Goal: Information Seeking & Learning: Find specific fact

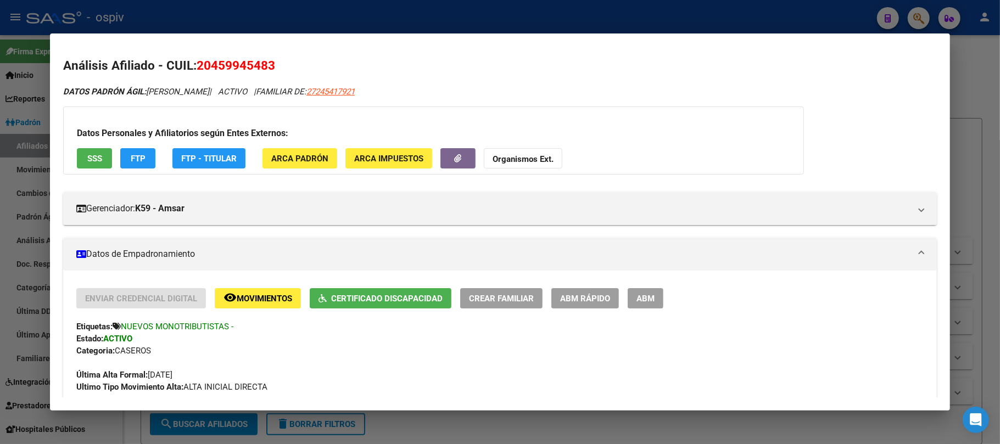
click at [221, 25] on div at bounding box center [500, 222] width 1000 height 444
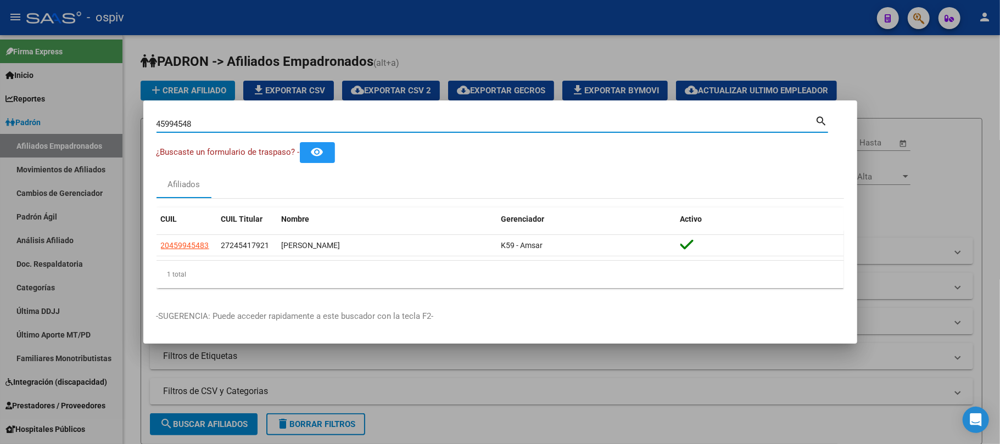
drag, startPoint x: 211, startPoint y: 129, endPoint x: 80, endPoint y: 124, distance: 131.4
click at [80, 124] on div "45994548 Buscar (apellido, dni, cuil, [PERSON_NAME], cuit, obra social) search …" at bounding box center [500, 222] width 1000 height 444
paste input "20057365"
type input "20057365"
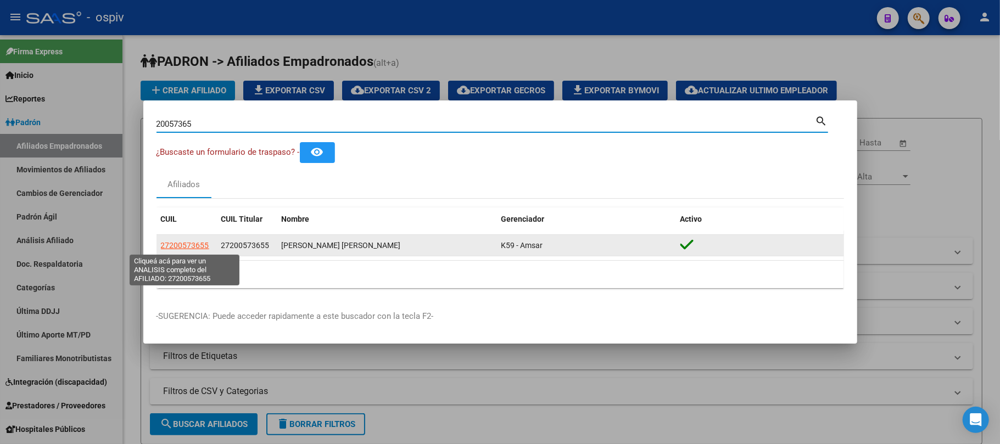
click at [183, 244] on span "27200573655" at bounding box center [185, 245] width 48 height 9
type textarea "27200573655"
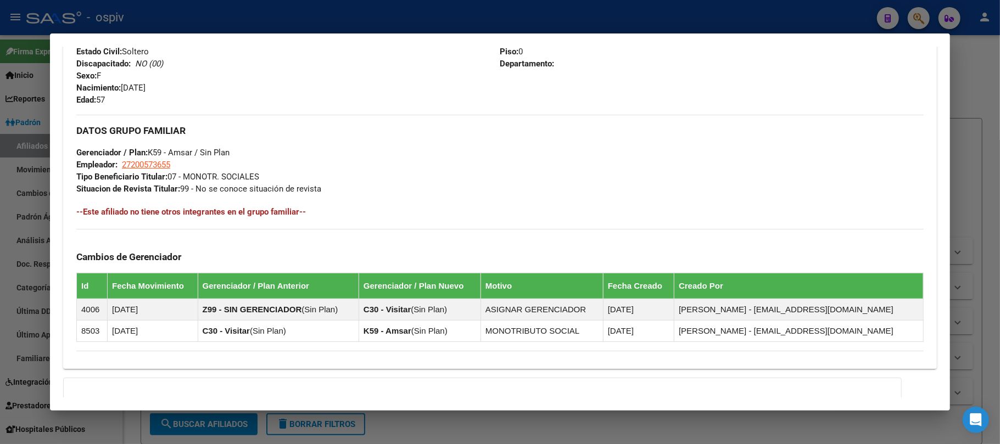
scroll to position [575, 0]
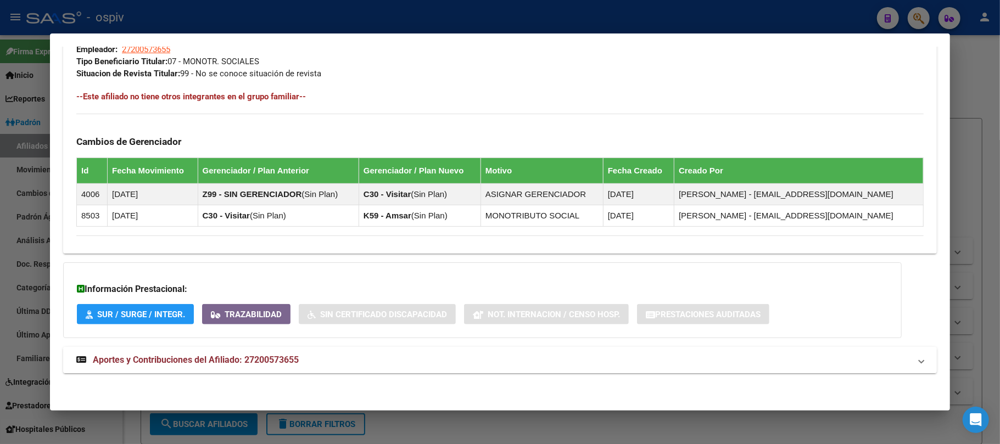
click at [240, 364] on span "Aportes y Contribuciones del Afiliado: 27200573655" at bounding box center [196, 360] width 206 height 10
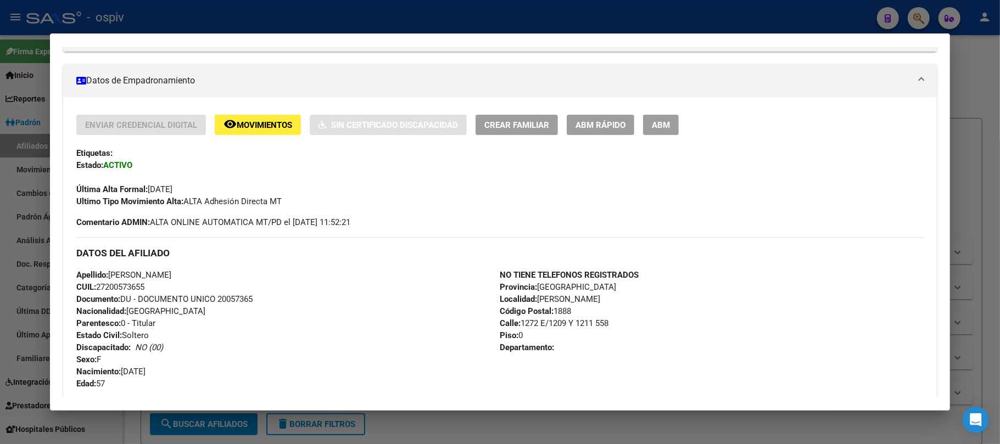
scroll to position [138, 0]
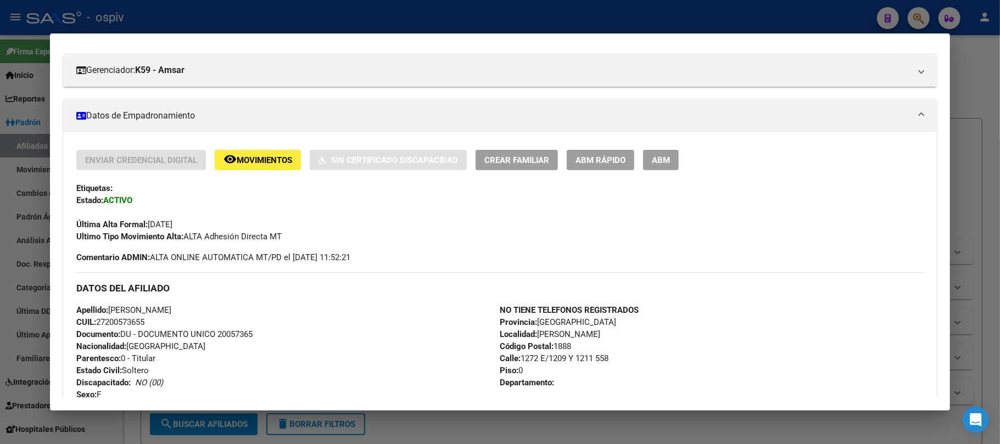
click at [244, 20] on div at bounding box center [500, 222] width 1000 height 444
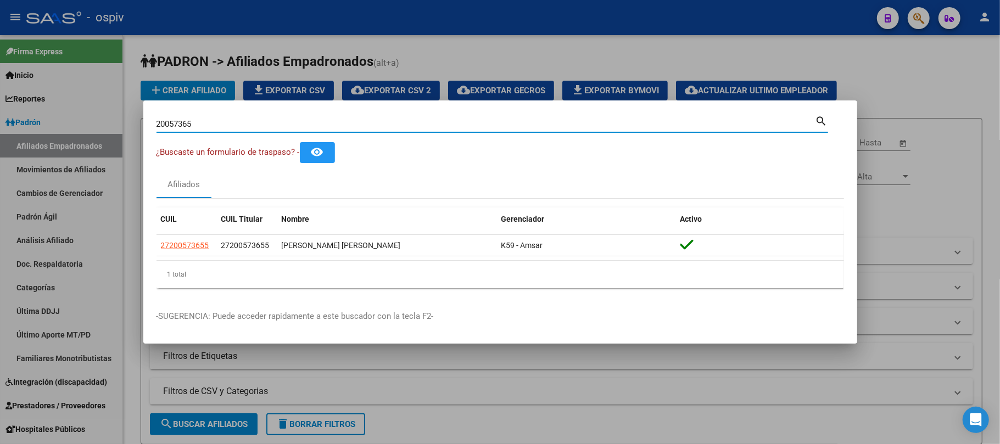
drag, startPoint x: 214, startPoint y: 124, endPoint x: 56, endPoint y: 121, distance: 158.2
click at [56, 121] on div "20057365 Buscar (apellido, dni, cuil, nro traspaso, cuit, obra social) search ¿…" at bounding box center [500, 222] width 1000 height 444
type input "30807143"
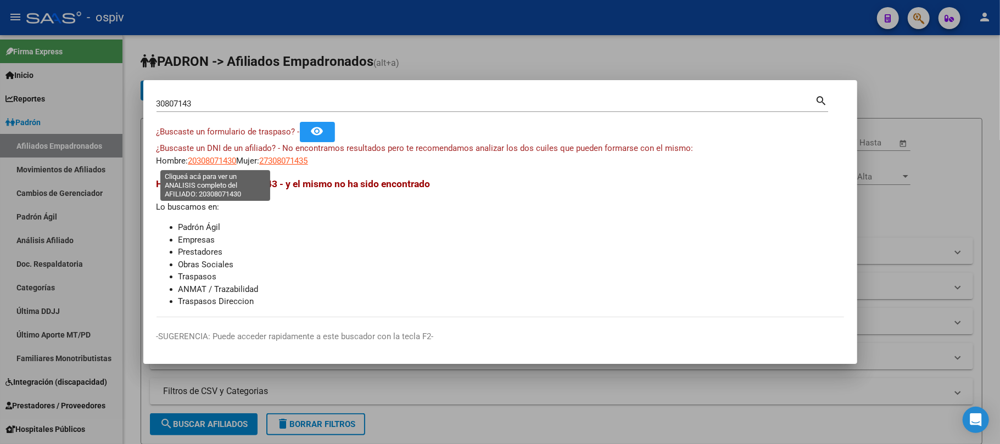
click at [227, 161] on span "20308071430" at bounding box center [212, 161] width 48 height 10
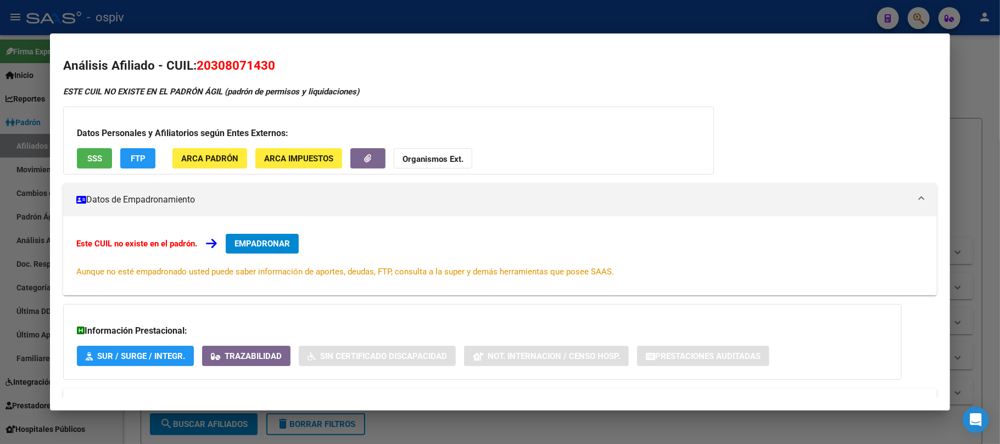
click at [383, 2] on div at bounding box center [500, 222] width 1000 height 444
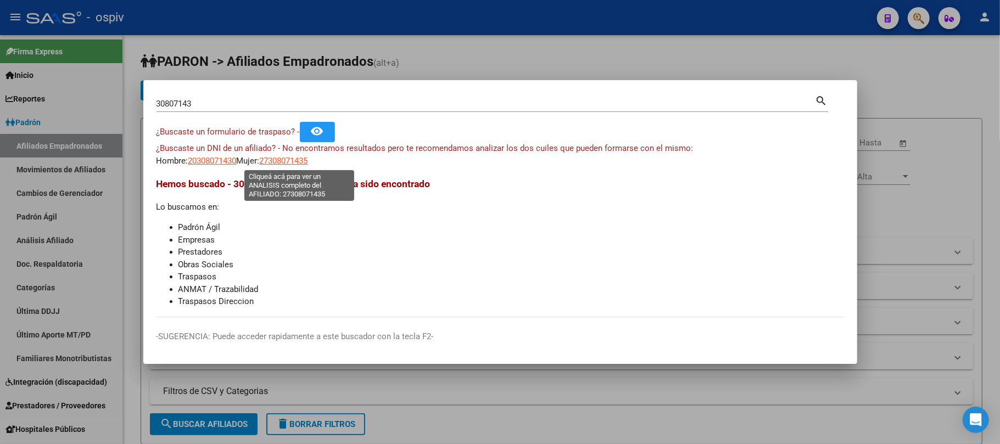
click at [299, 160] on span "27308071435" at bounding box center [284, 161] width 48 height 10
type textarea "27308071435"
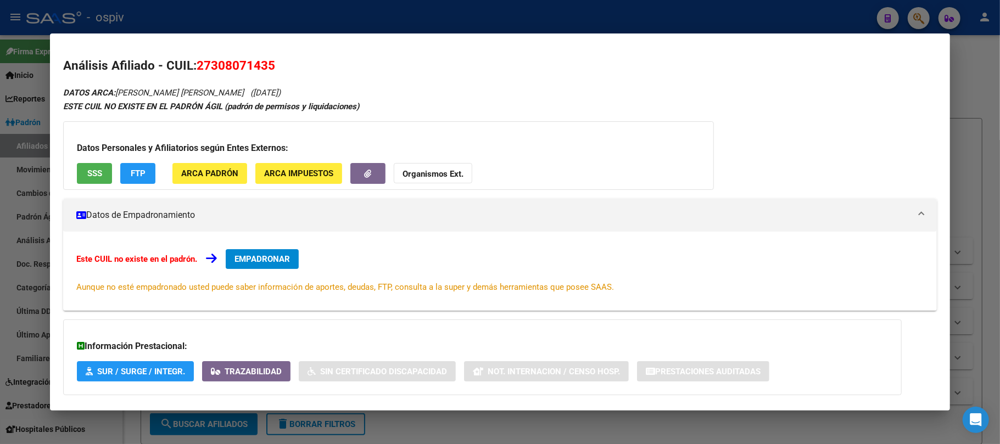
click at [227, 16] on div at bounding box center [500, 222] width 1000 height 444
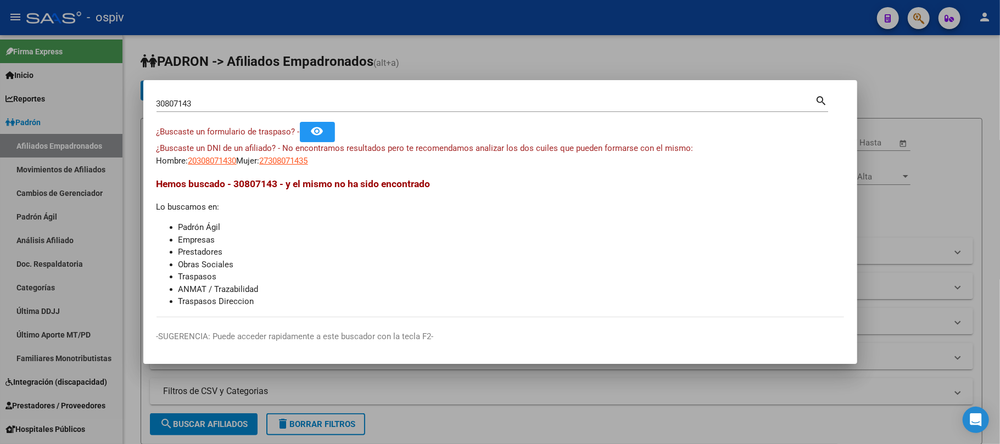
drag, startPoint x: 205, startPoint y: 107, endPoint x: 53, endPoint y: 100, distance: 151.8
click at [53, 100] on div "30807143 Buscar (apellido, dni, cuil, nro traspaso, cuit, obra social) search ¿…" at bounding box center [500, 222] width 1000 height 444
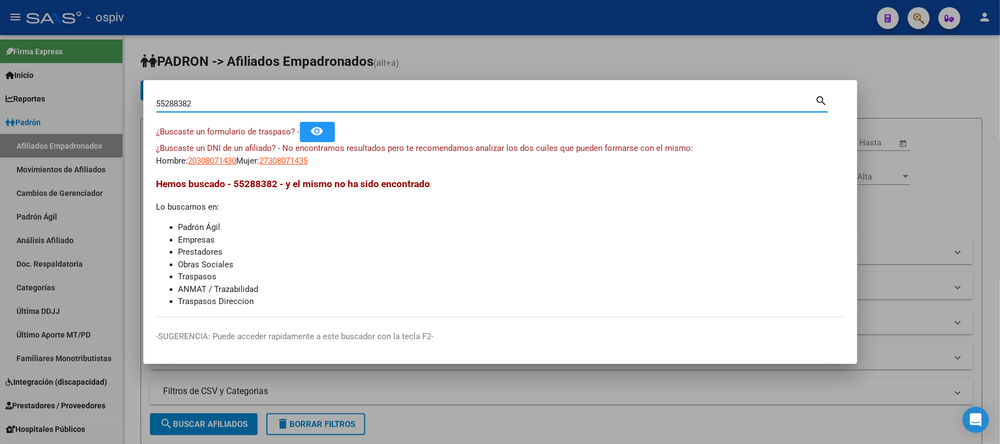
type input "55288382"
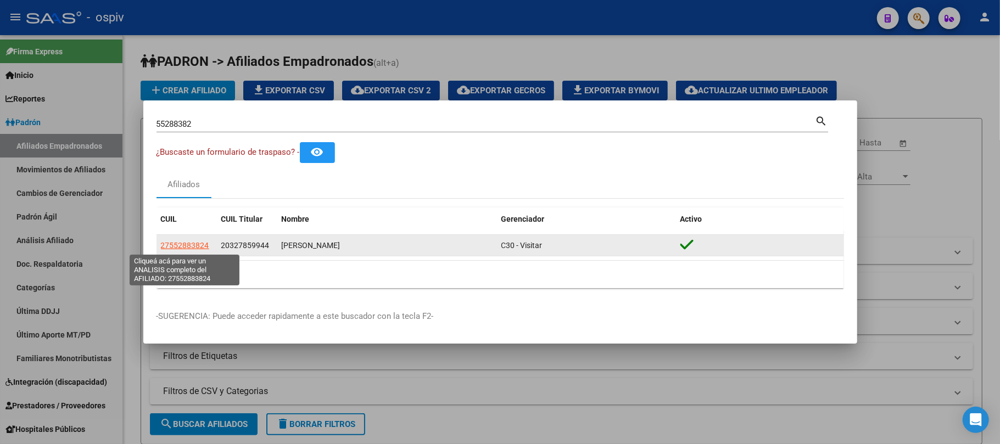
click at [197, 244] on span "27552883824" at bounding box center [185, 245] width 48 height 9
type textarea "27552883824"
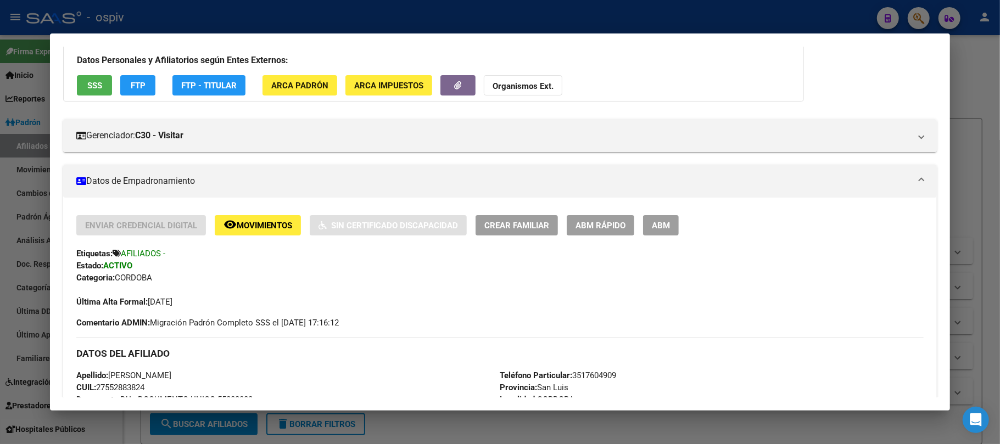
scroll to position [0, 0]
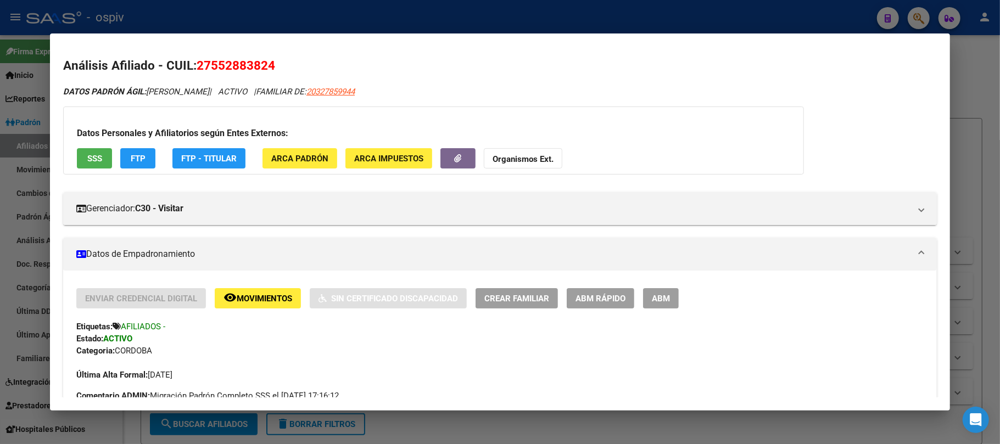
click at [215, 21] on div at bounding box center [500, 222] width 1000 height 444
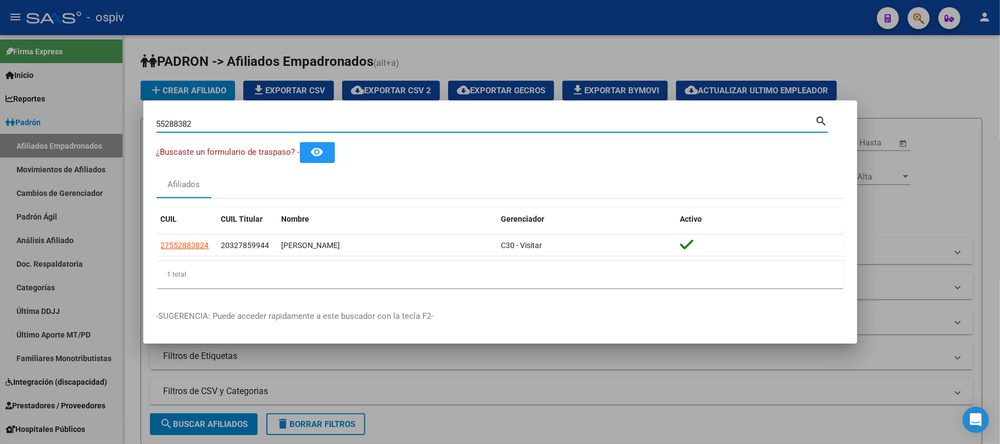
drag, startPoint x: 198, startPoint y: 125, endPoint x: 108, endPoint y: 120, distance: 89.7
click at [108, 120] on div "55288382 Buscar (apellido, dni, cuil, nro traspaso, cuit, obra social) search ¿…" at bounding box center [500, 222] width 1000 height 444
paste input "49415586"
type input "49415586"
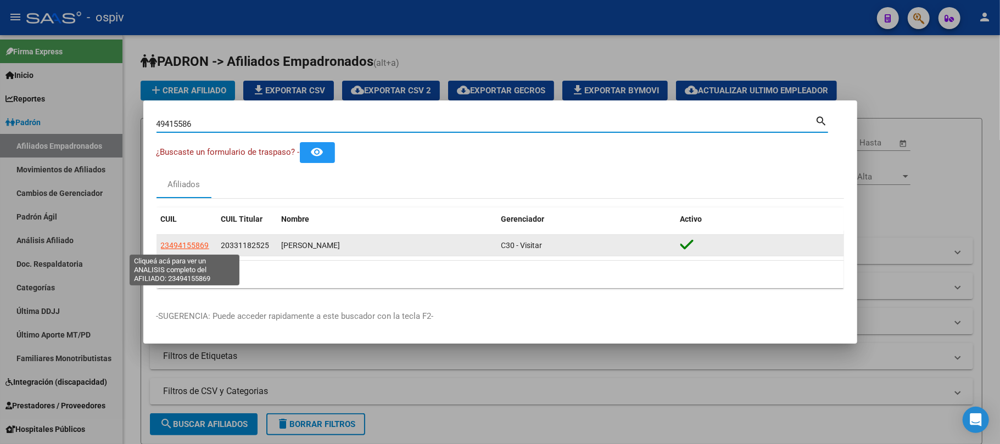
click at [183, 244] on span "23494155869" at bounding box center [185, 245] width 48 height 9
type textarea "23494155869"
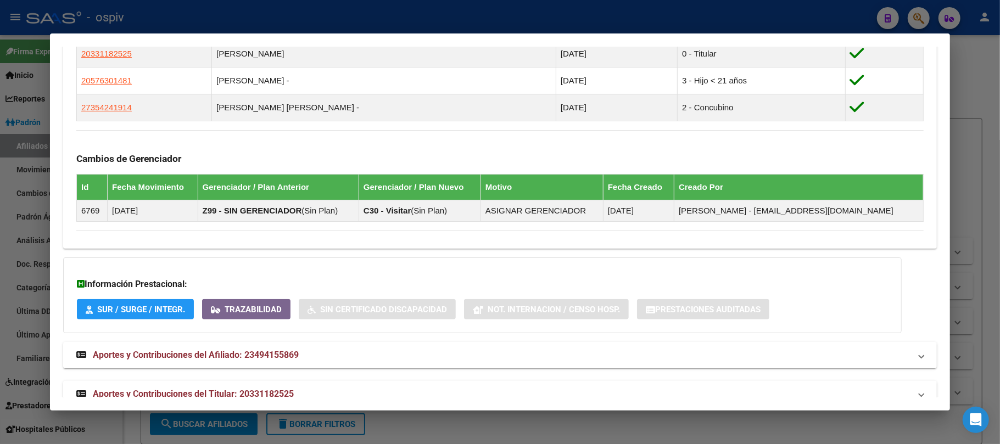
scroll to position [682, 0]
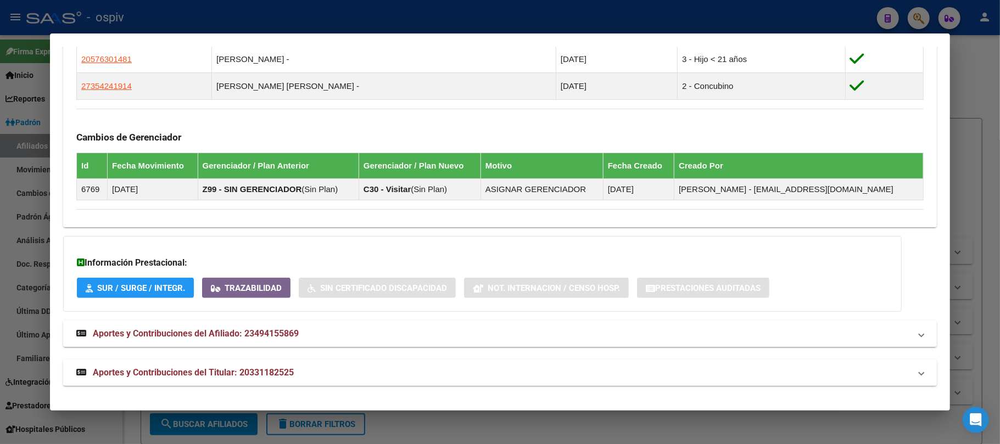
click at [254, 363] on mat-expansion-panel-header "Aportes y Contribuciones del Titular: 20331182525" at bounding box center [500, 373] width 874 height 26
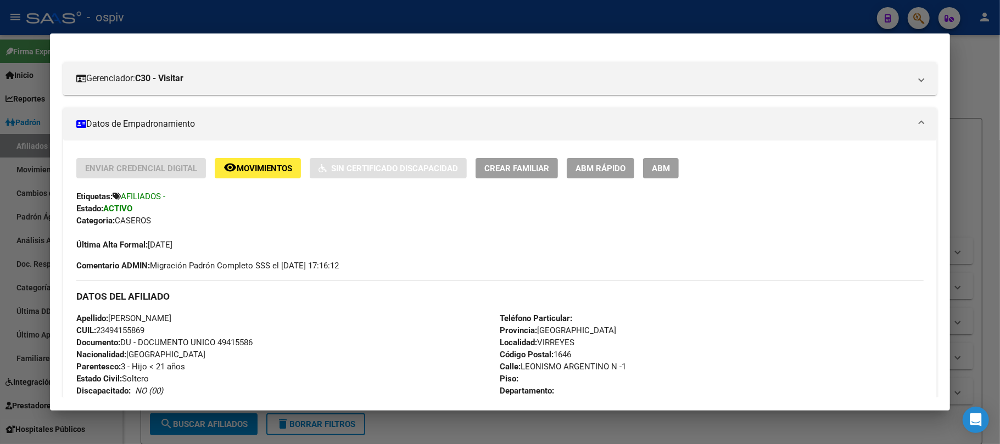
scroll to position [0, 0]
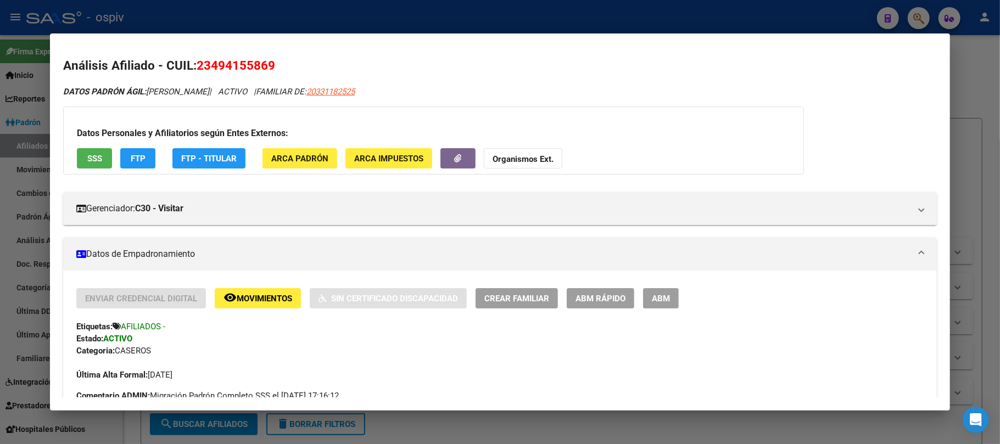
click at [336, 20] on div at bounding box center [500, 222] width 1000 height 444
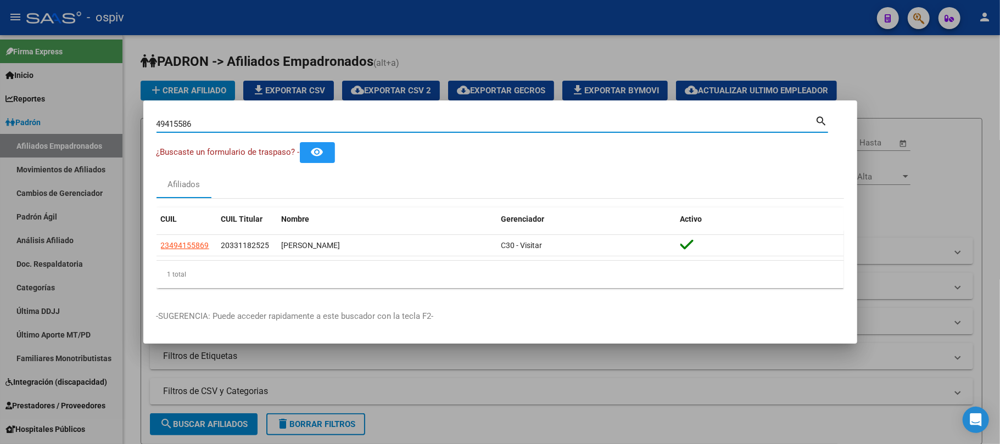
drag, startPoint x: 220, startPoint y: 121, endPoint x: 80, endPoint y: 116, distance: 140.7
click at [80, 116] on div "49415586 Buscar (apellido, dni, cuil, nro traspaso, cuit, obra social) search ¿…" at bounding box center [500, 222] width 1000 height 444
paste input "32914998"
type input "32914998"
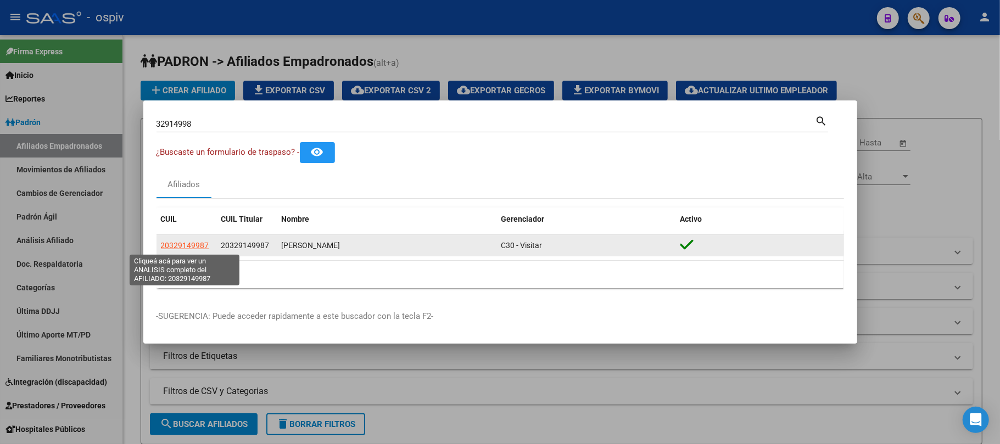
click at [190, 244] on span "20329149987" at bounding box center [185, 245] width 48 height 9
type textarea "20329149987"
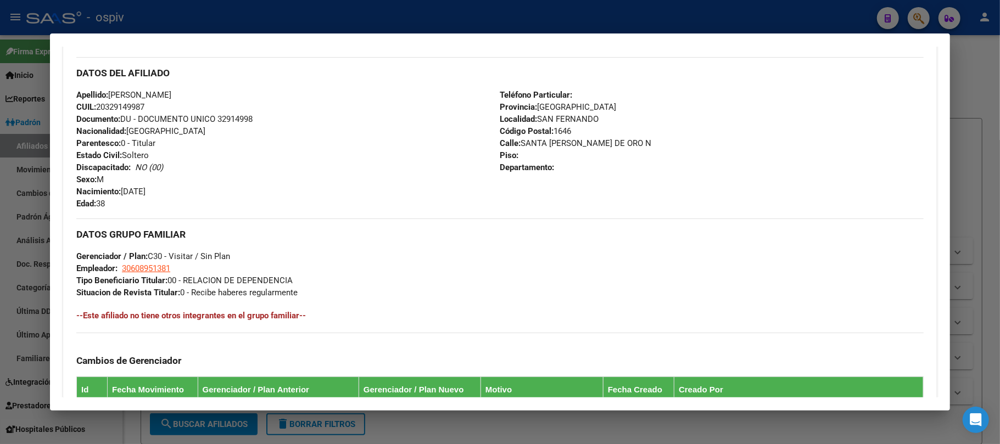
scroll to position [565, 0]
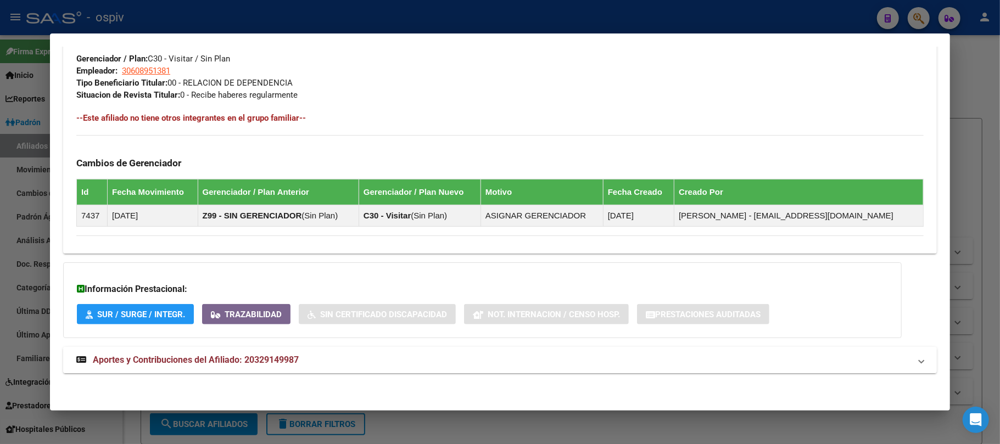
click at [224, 358] on span "Aportes y Contribuciones del Afiliado: 20329149987" at bounding box center [196, 360] width 206 height 10
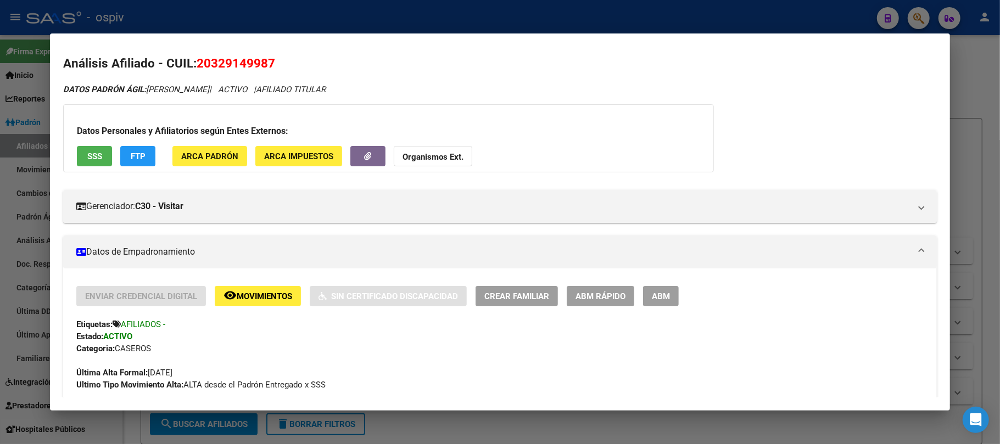
scroll to position [0, 0]
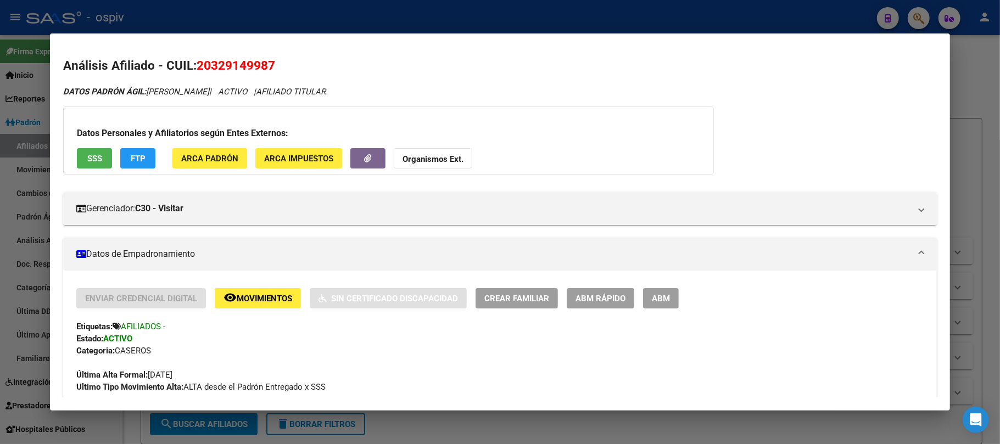
click at [238, 62] on span "20329149987" at bounding box center [236, 65] width 79 height 14
click at [237, 62] on span "20329149987" at bounding box center [236, 65] width 79 height 14
copy span "20329149987"
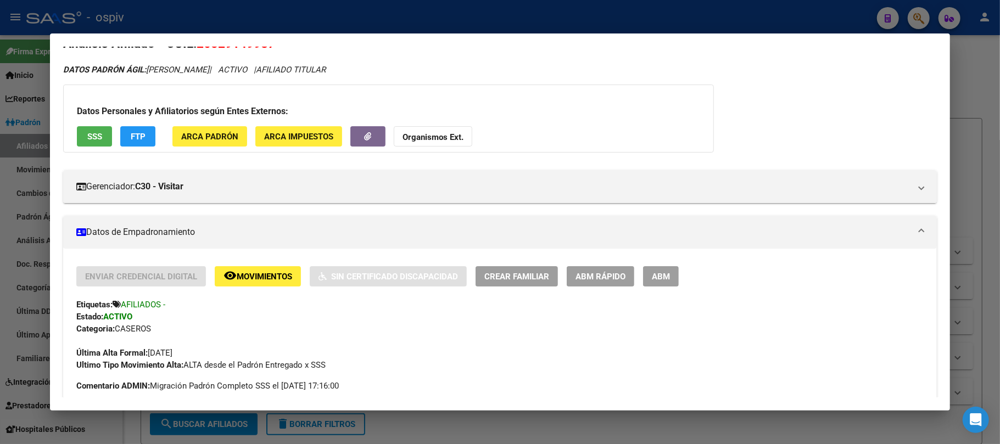
scroll to position [9, 0]
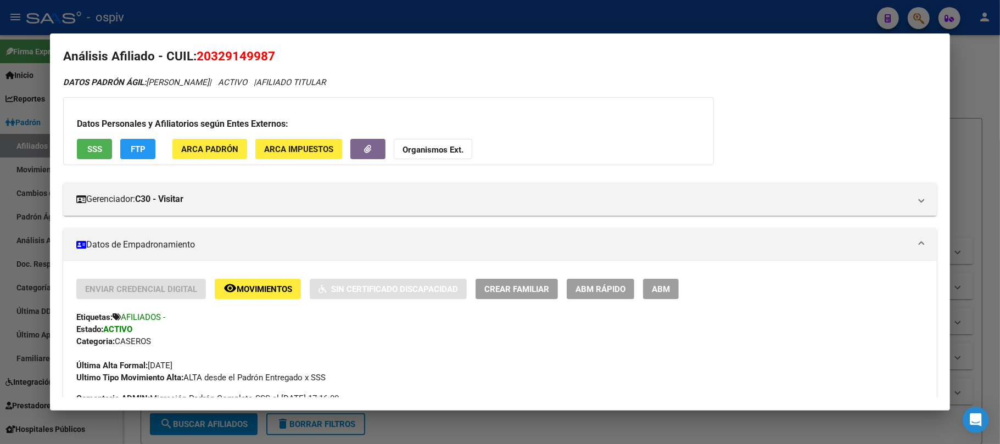
click at [333, 15] on div at bounding box center [500, 222] width 1000 height 444
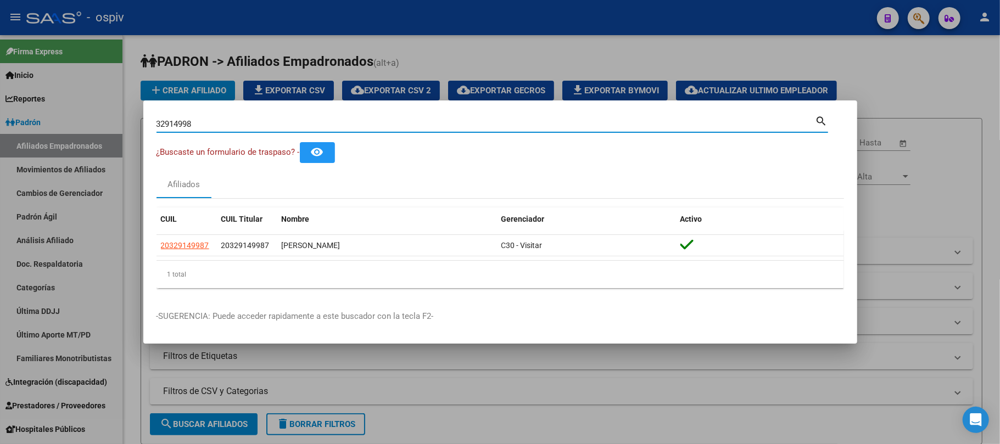
drag, startPoint x: 236, startPoint y: 126, endPoint x: 84, endPoint y: 113, distance: 152.2
click at [84, 113] on div "32914998 Buscar (apellido, dni, cuil, nro traspaso, cuit, obra social) search ¿…" at bounding box center [500, 222] width 1000 height 444
paste input "887170"
type input "32887170"
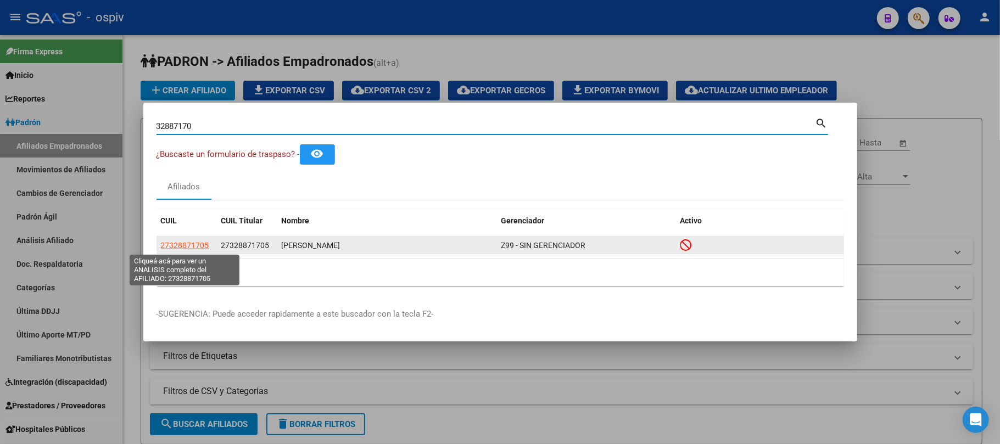
click at [193, 246] on span "27328871705" at bounding box center [185, 245] width 48 height 9
type textarea "27328871705"
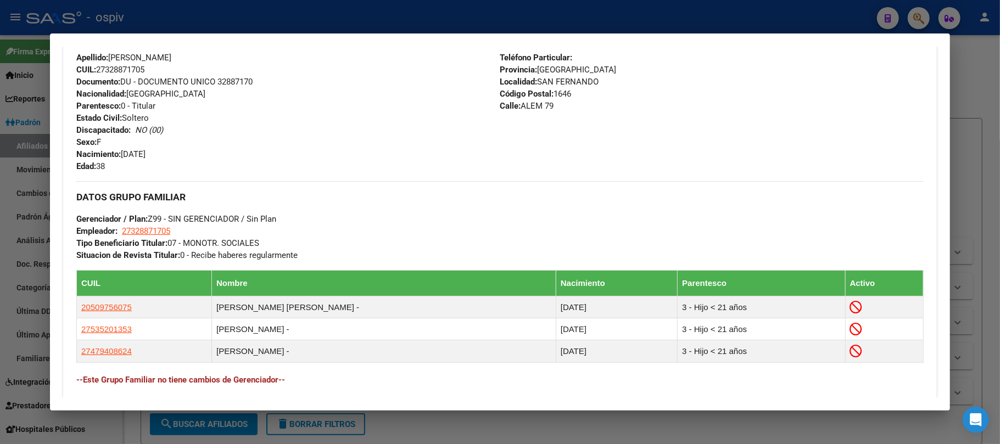
scroll to position [599, 0]
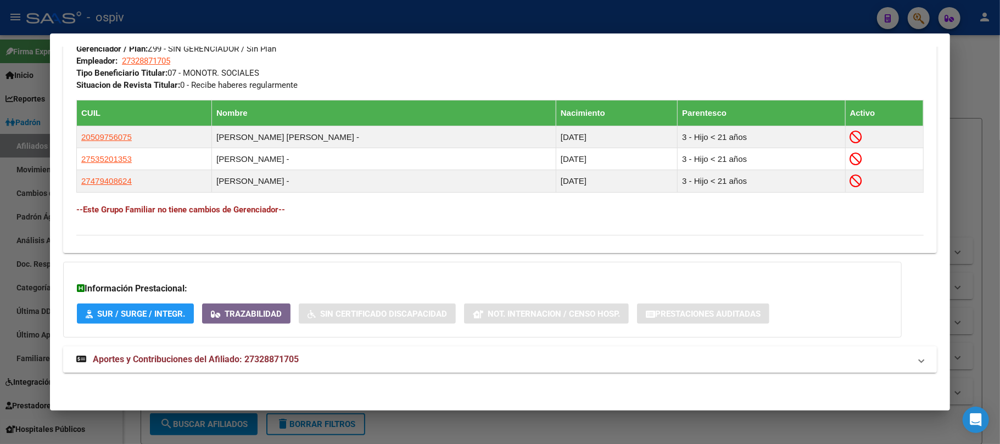
click at [281, 358] on span "Aportes y Contribuciones del Afiliado: 27328871705" at bounding box center [196, 359] width 206 height 10
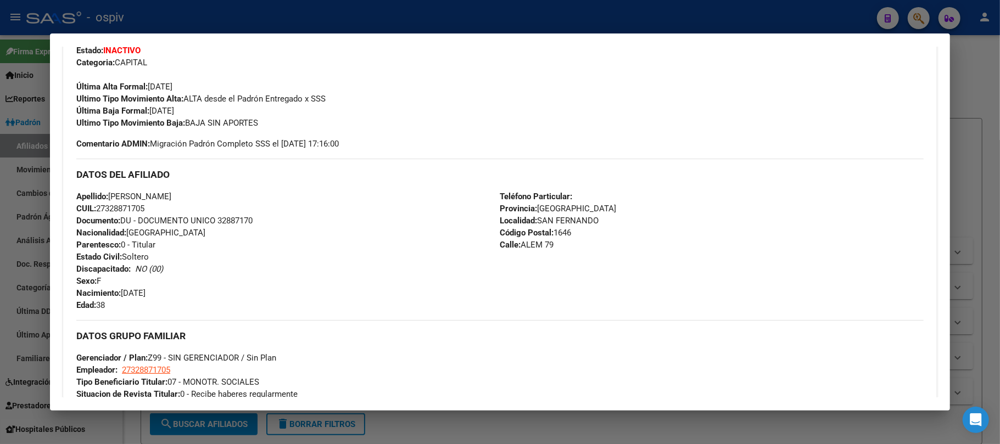
scroll to position [0, 0]
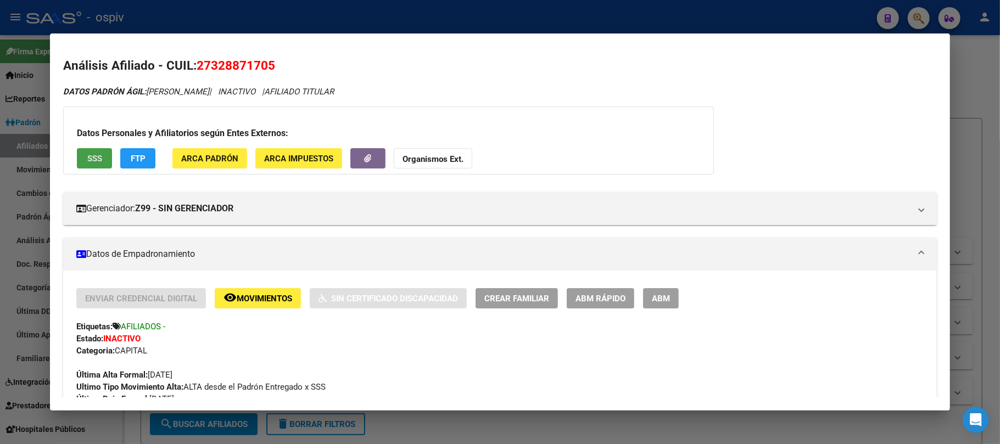
click at [97, 156] on span "SSS" at bounding box center [94, 159] width 15 height 10
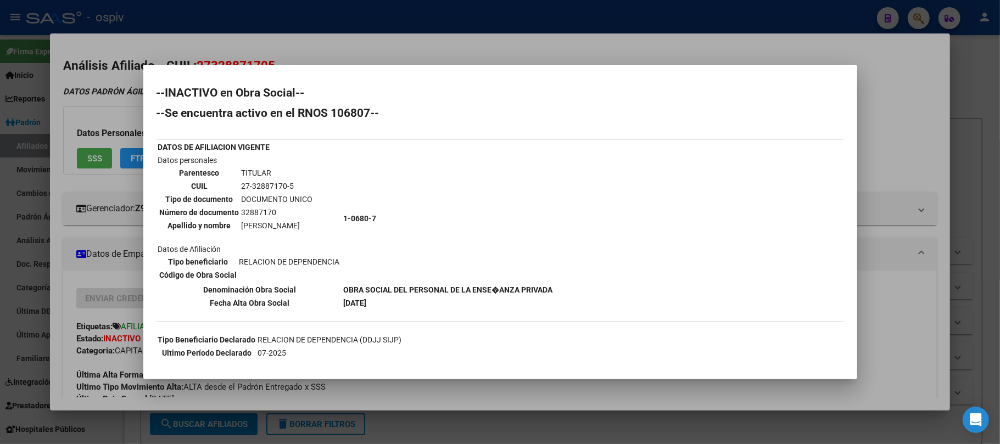
click at [255, 207] on td "32887170" at bounding box center [277, 213] width 73 height 12
copy td "32887170"
click at [306, 30] on div at bounding box center [500, 222] width 1000 height 444
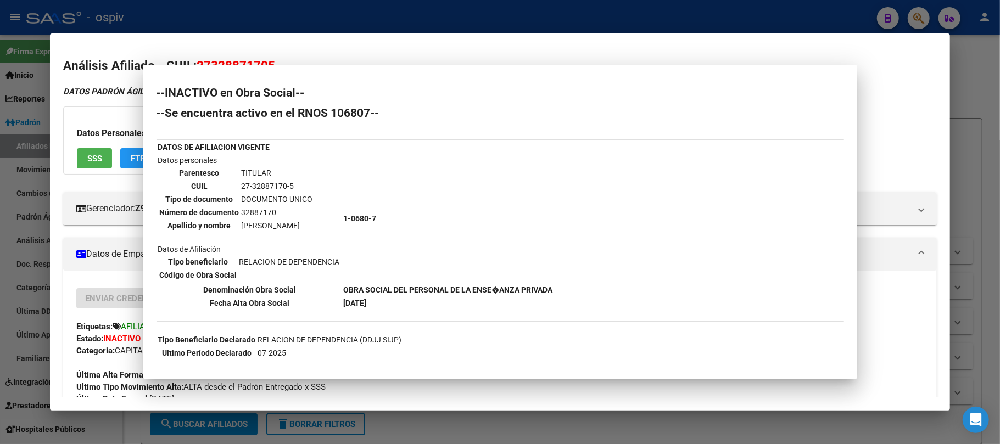
click at [306, 30] on div at bounding box center [500, 222] width 1000 height 444
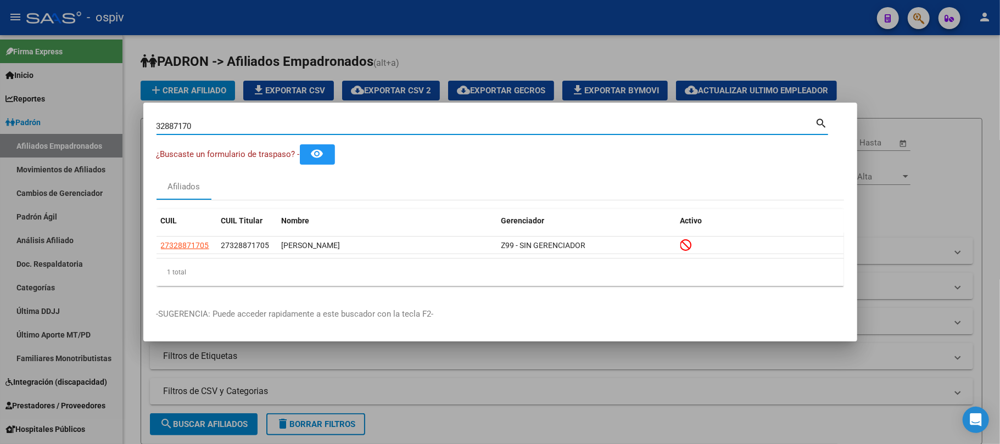
drag, startPoint x: 247, startPoint y: 130, endPoint x: 111, endPoint y: 123, distance: 135.8
click at [111, 123] on div "32887170 Buscar (apellido, dni, cuil, nro traspaso, cuit, obra social) search ¿…" at bounding box center [500, 222] width 1000 height 444
paste input "57245796"
type input "57245796"
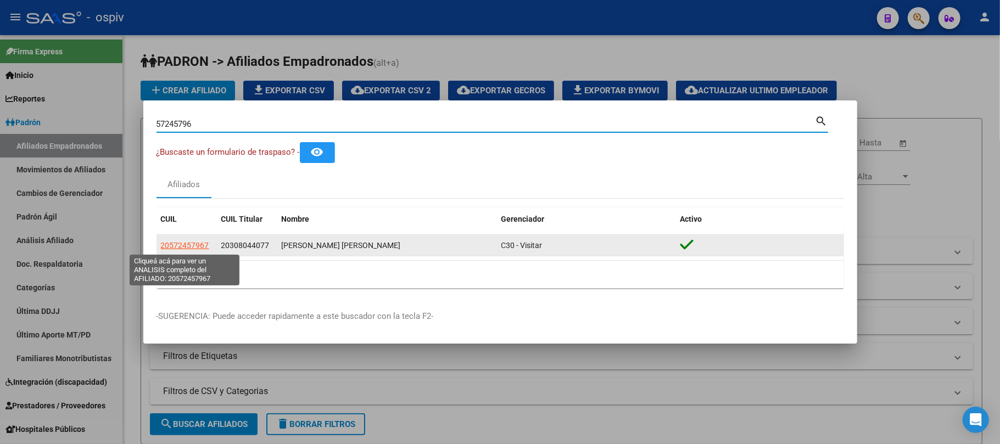
click at [180, 243] on span "20572457967" at bounding box center [185, 245] width 48 height 9
type textarea "20572457967"
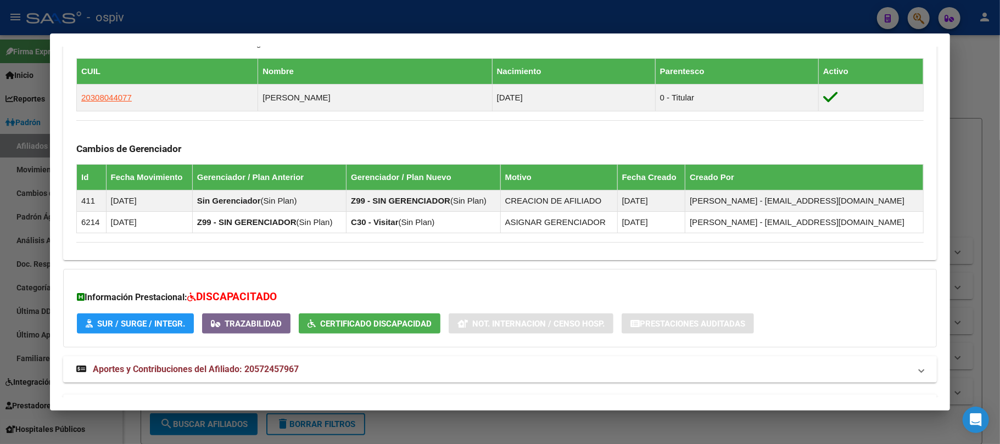
scroll to position [653, 0]
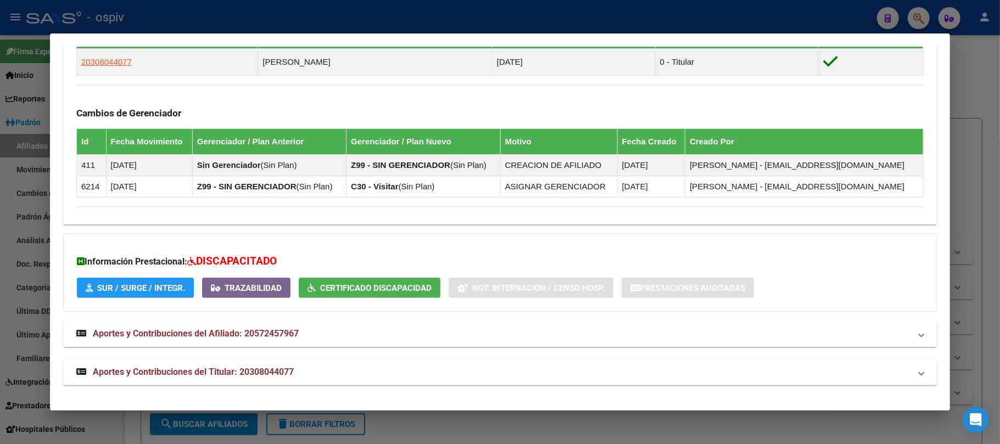
click at [137, 291] on span "SUR / SURGE / INTEGR." at bounding box center [141, 288] width 88 height 10
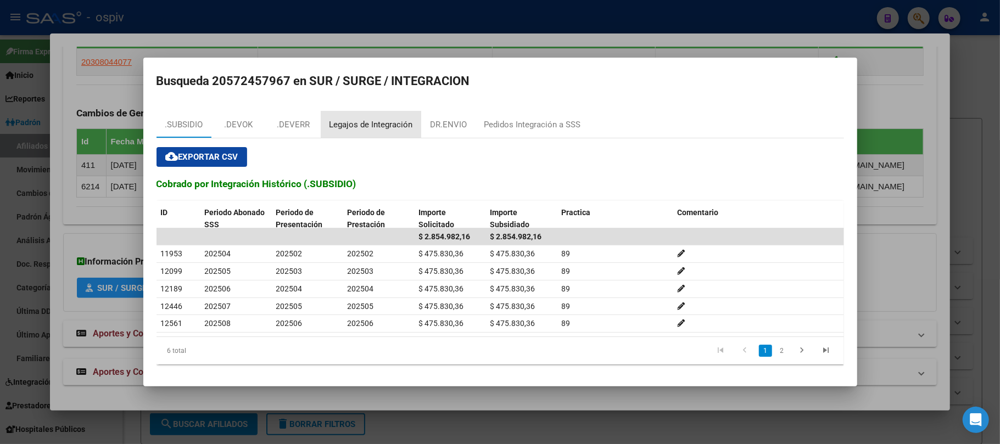
click at [394, 121] on div "Legajos de Integración" at bounding box center [371, 125] width 83 height 13
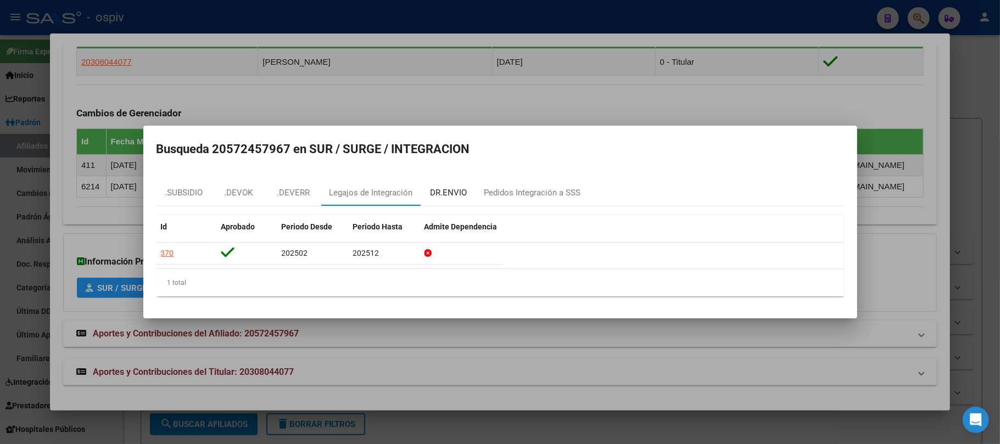
click at [454, 198] on div "DR.ENVIO" at bounding box center [448, 193] width 37 height 13
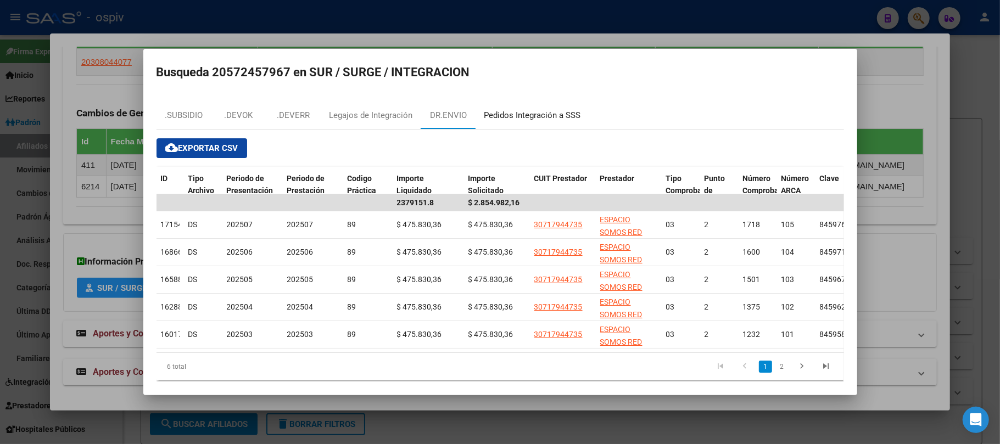
click at [559, 120] on div "Pedidos Integración a SSS" at bounding box center [532, 115] width 97 height 13
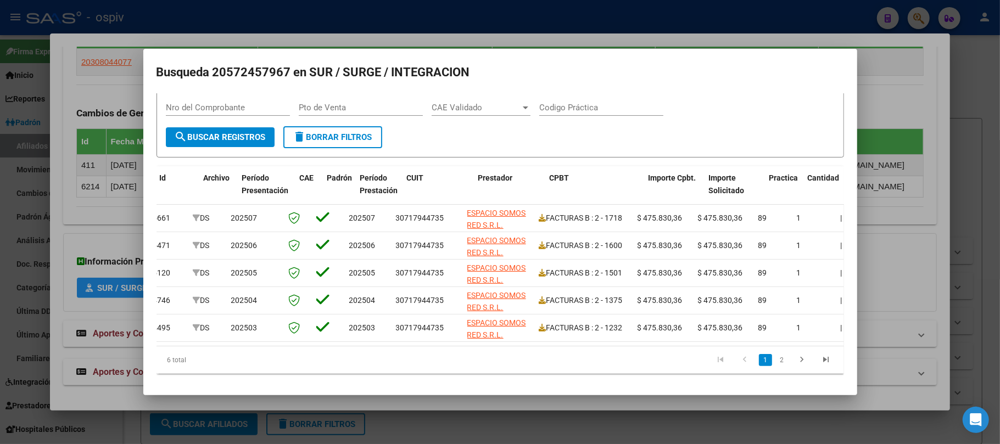
scroll to position [0, 0]
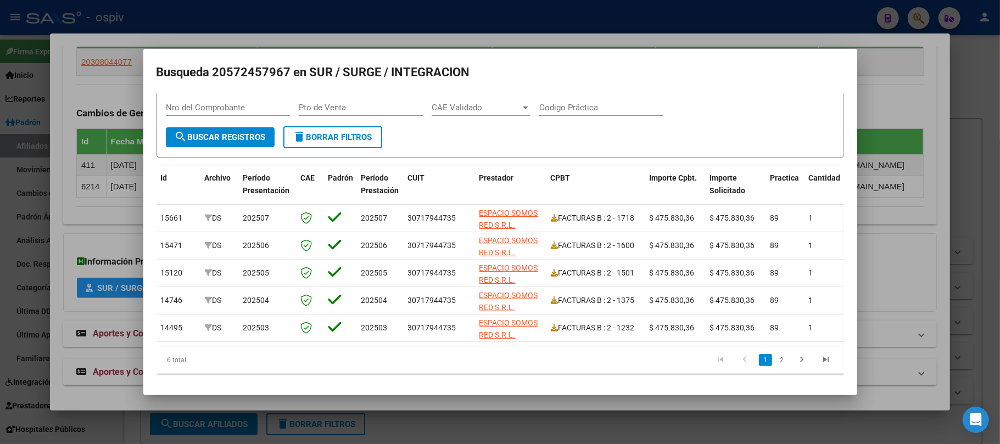
click at [398, 14] on div at bounding box center [500, 222] width 1000 height 444
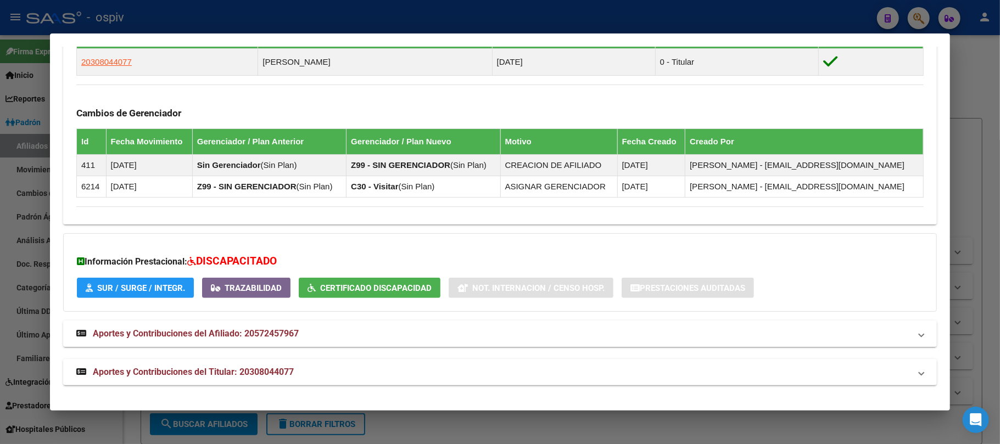
click at [440, 26] on div at bounding box center [500, 222] width 1000 height 444
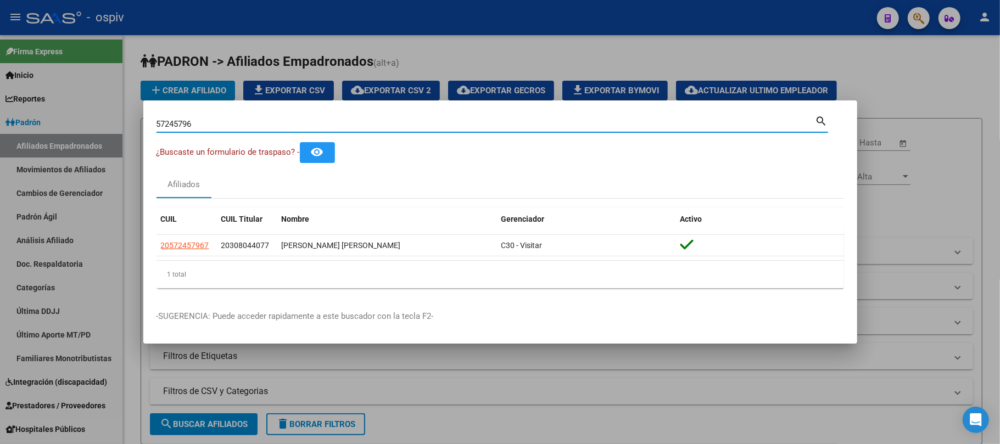
drag, startPoint x: 221, startPoint y: 127, endPoint x: 108, endPoint y: 126, distance: 112.6
click at [108, 126] on div "57245796 Buscar (apellido, dni, cuil, nro traspaso, cuit, obra social) search ¿…" at bounding box center [500, 222] width 1000 height 444
paste input "35424191"
type input "35424191"
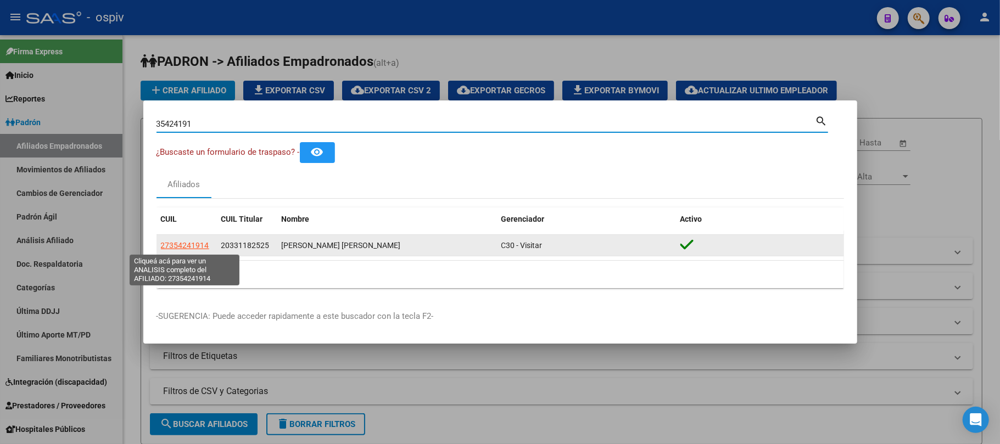
click at [185, 243] on span "27354241914" at bounding box center [185, 245] width 48 height 9
type textarea "27354241914"
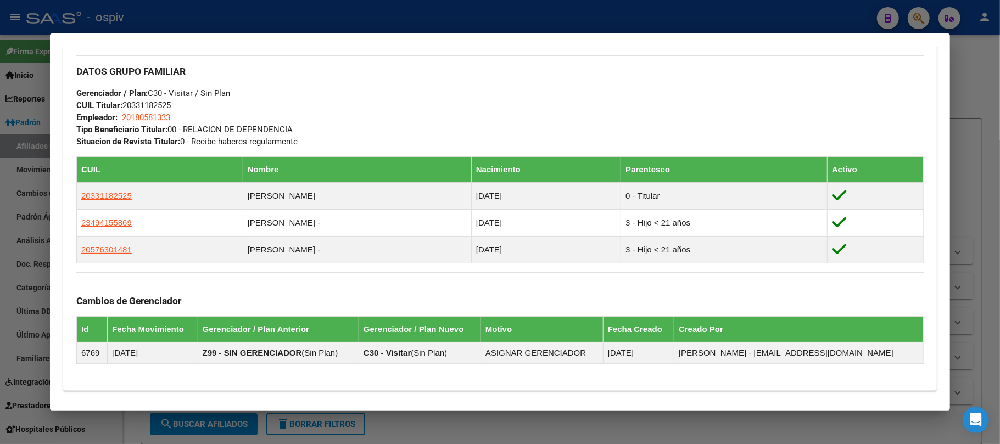
scroll to position [682, 0]
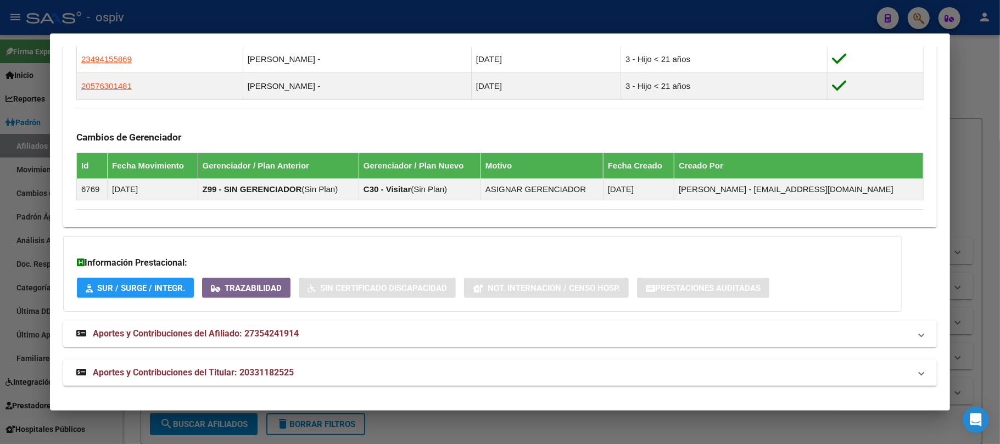
click at [276, 374] on span "Aportes y Contribuciones del Titular: 20331182525" at bounding box center [193, 372] width 201 height 10
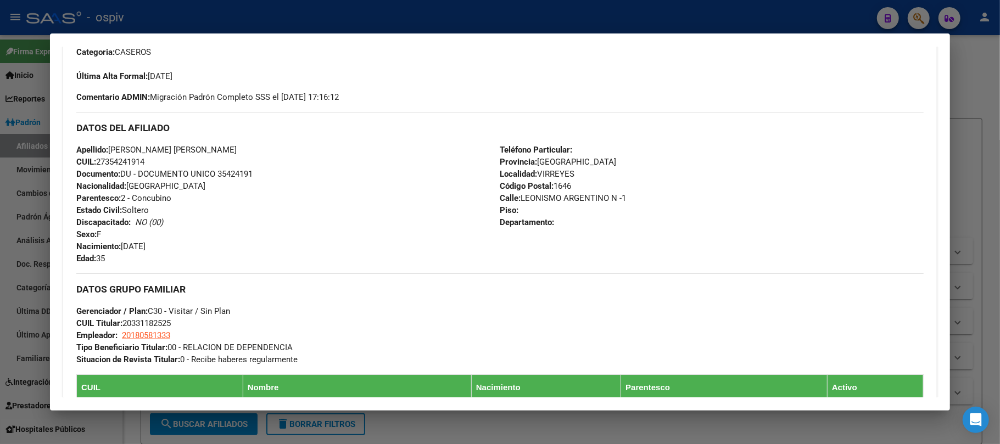
scroll to position [79, 0]
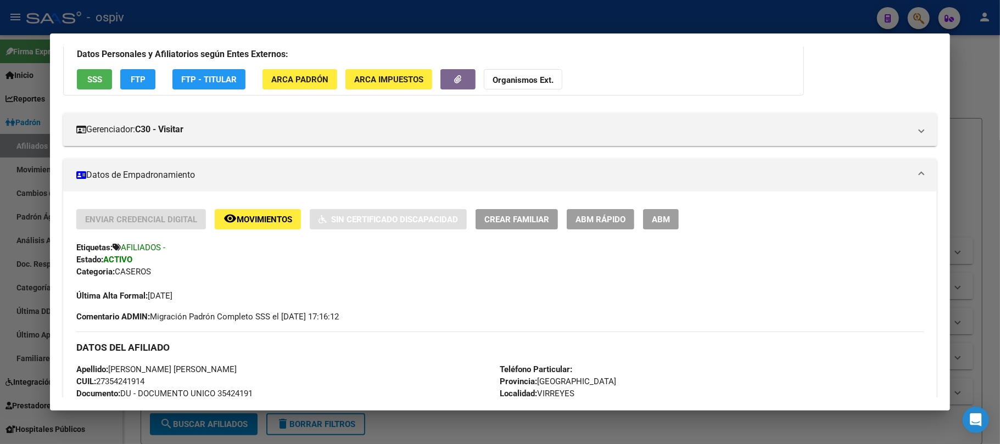
click at [306, 20] on div at bounding box center [500, 222] width 1000 height 444
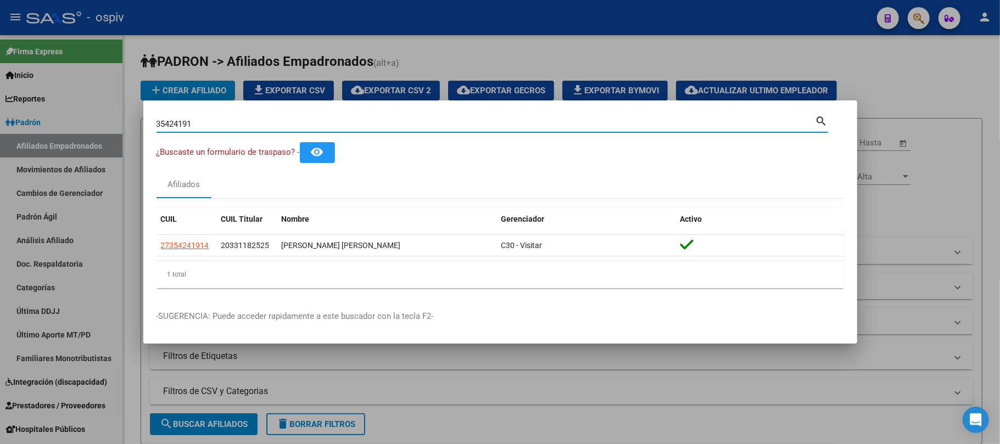
drag, startPoint x: 216, startPoint y: 125, endPoint x: 97, endPoint y: 124, distance: 119.2
click at [97, 124] on div "35424191 Buscar (apellido, dni, cuil, nro traspaso, cuit, obra social) search ¿…" at bounding box center [500, 222] width 1000 height 444
paste input "2914998"
type input "32914998"
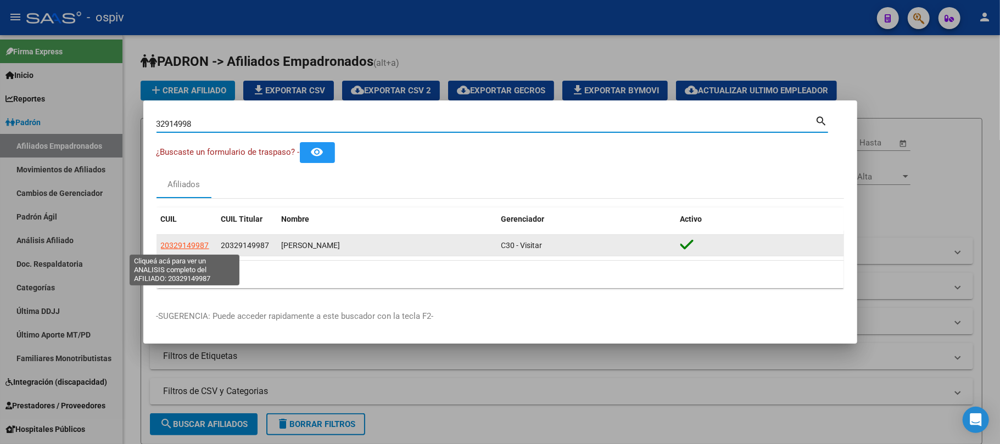
click at [185, 244] on span "20329149987" at bounding box center [185, 245] width 48 height 9
type textarea "20329149987"
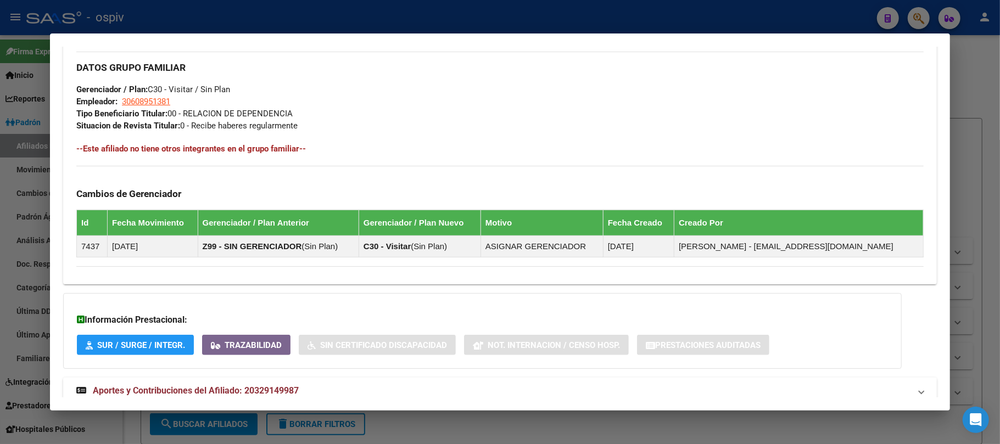
scroll to position [565, 0]
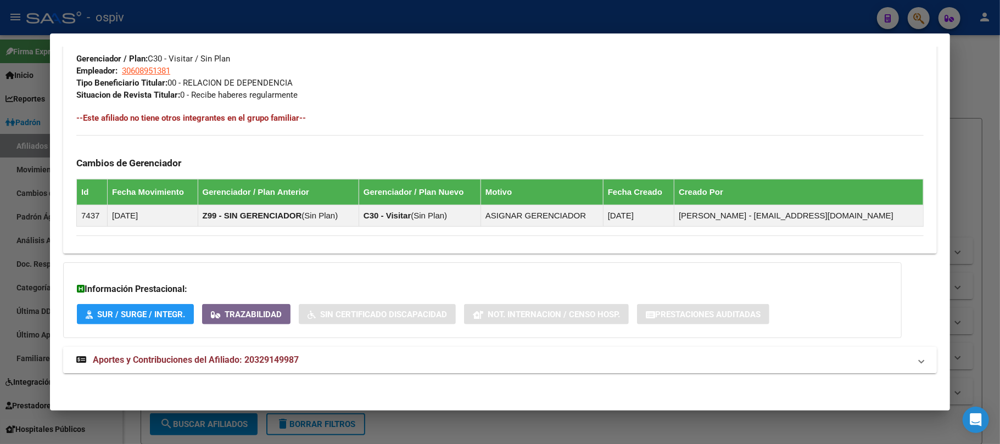
click at [229, 357] on span "Aportes y Contribuciones del Afiliado: 20329149987" at bounding box center [196, 360] width 206 height 10
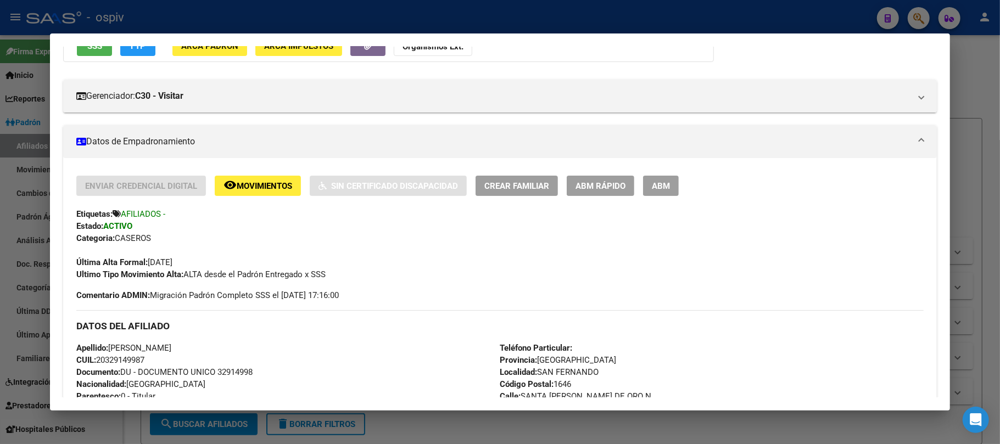
scroll to position [0, 0]
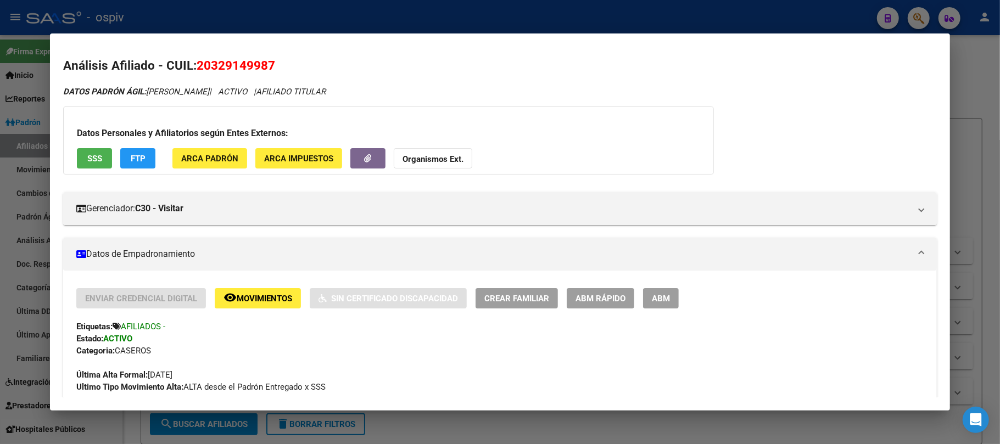
click at [356, 12] on div at bounding box center [500, 222] width 1000 height 444
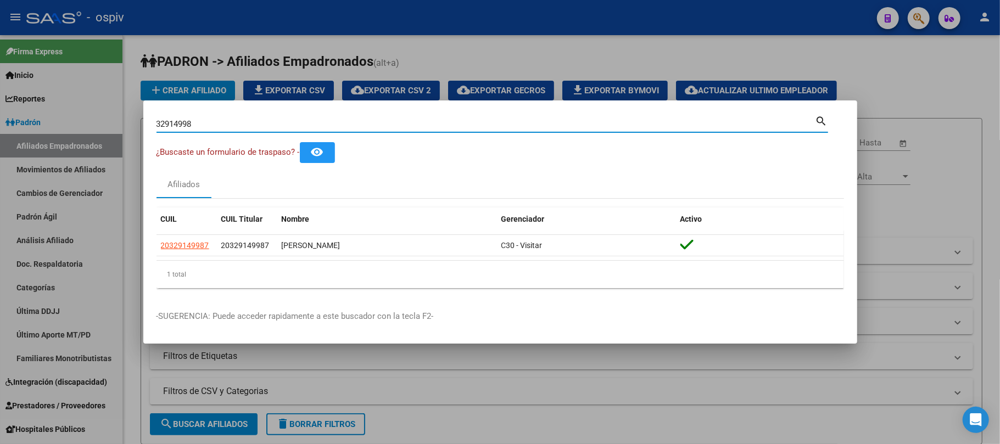
drag, startPoint x: 232, startPoint y: 126, endPoint x: 73, endPoint y: 129, distance: 158.8
click at [73, 129] on div "32914998 Buscar (apellido, dni, cuil, nro traspaso, cuit, obra social) search ¿…" at bounding box center [500, 222] width 1000 height 444
paste input "5763014"
type input "57630148"
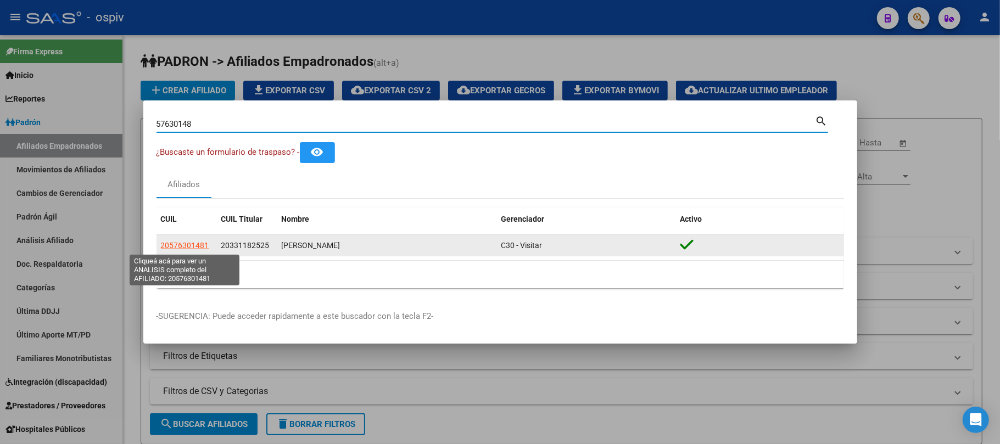
click at [189, 247] on span "20576301481" at bounding box center [185, 245] width 48 height 9
type textarea "20576301481"
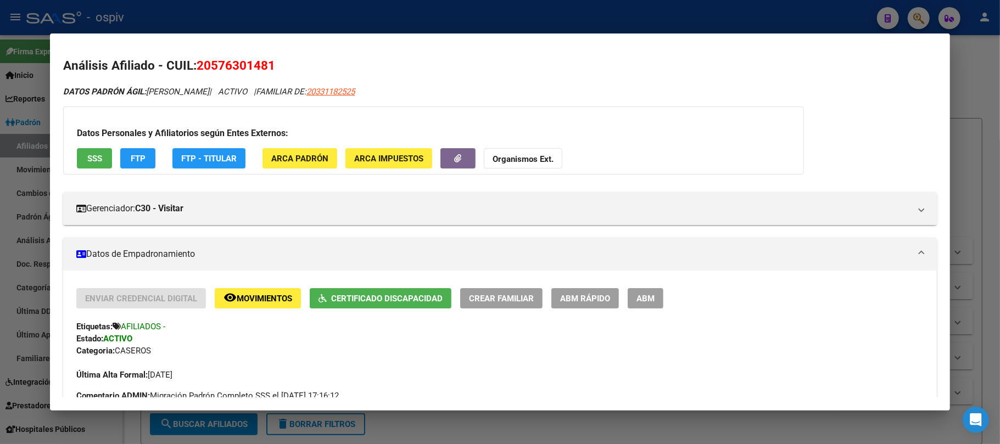
click at [233, 22] on div at bounding box center [500, 222] width 1000 height 444
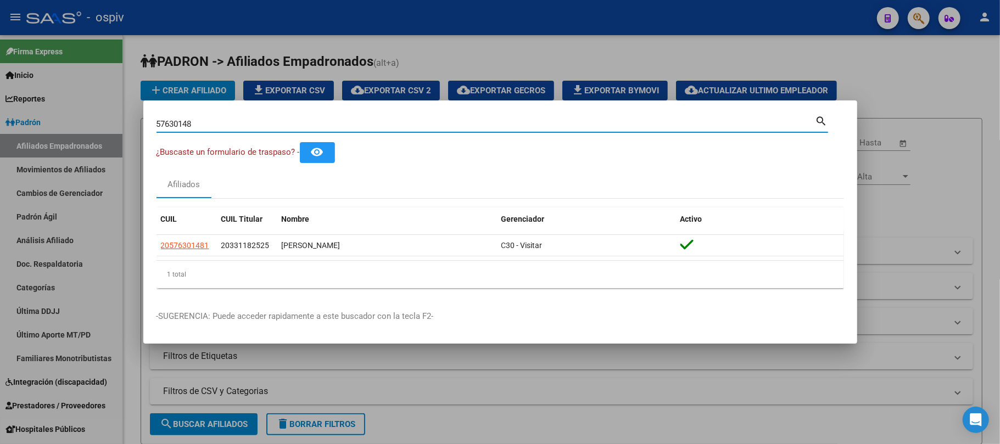
drag, startPoint x: 207, startPoint y: 120, endPoint x: 86, endPoint y: 120, distance: 120.8
click at [86, 120] on div "57630148 Buscar (apellido, dni, cuil, nro traspaso, cuit, obra social) search ¿…" at bounding box center [500, 222] width 1000 height 444
paste input "30804407"
type input "30804407"
